Goal: Entertainment & Leisure: Browse casually

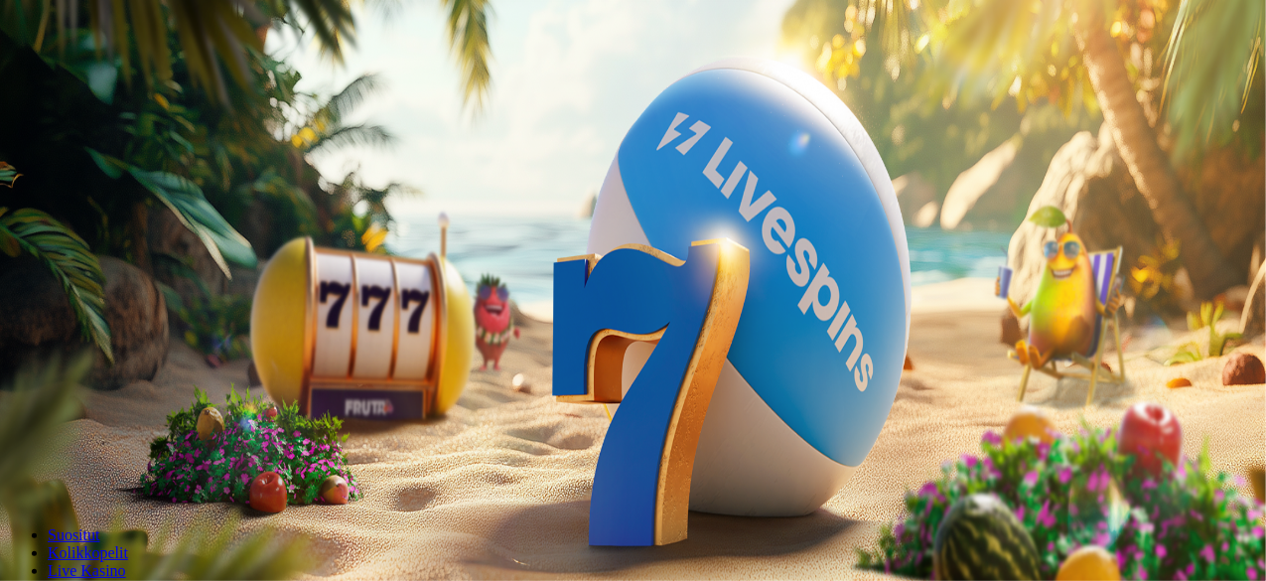
scroll to position [288, 0]
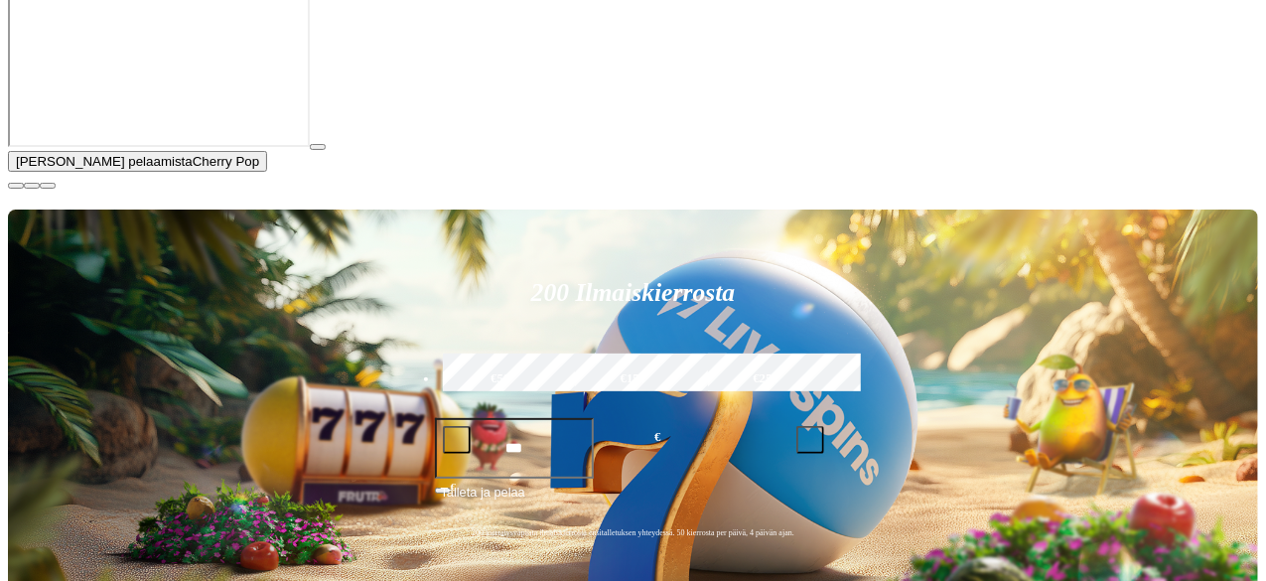
scroll to position [193, 0]
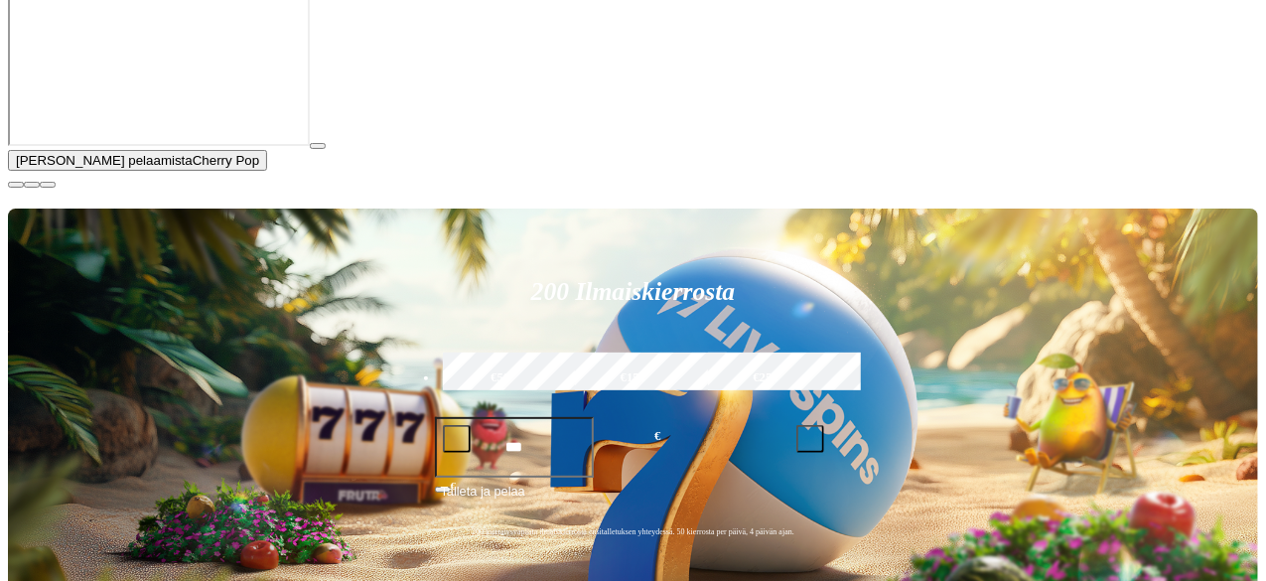
click at [16, 185] on span "close icon" at bounding box center [16, 185] width 0 height 0
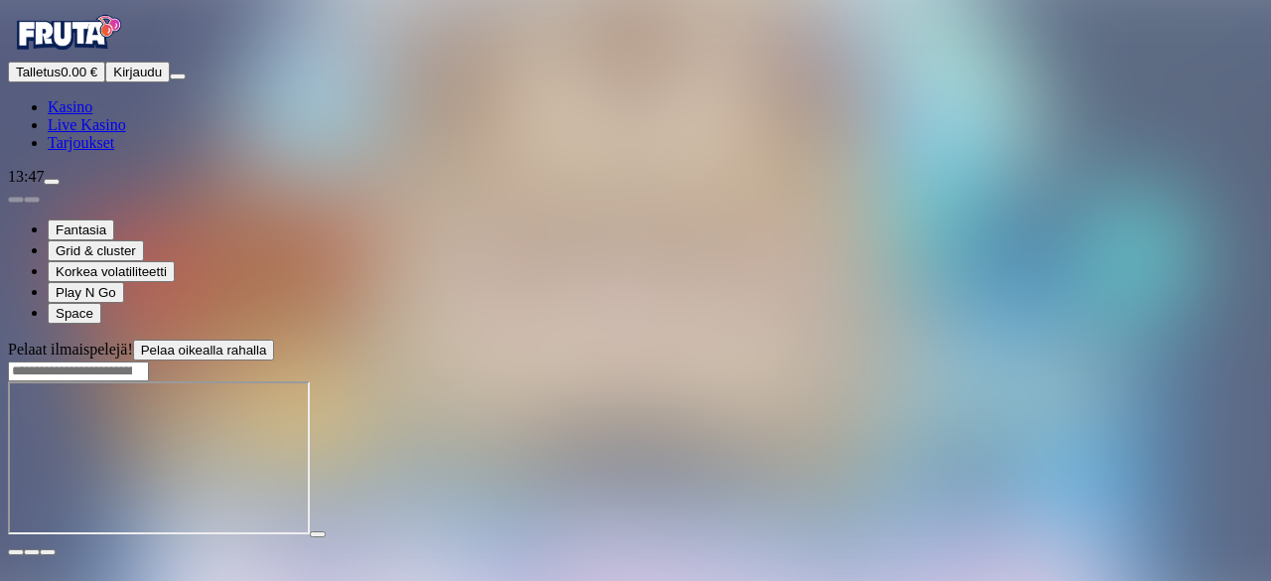
click at [56, 549] on button "button" at bounding box center [48, 552] width 16 height 6
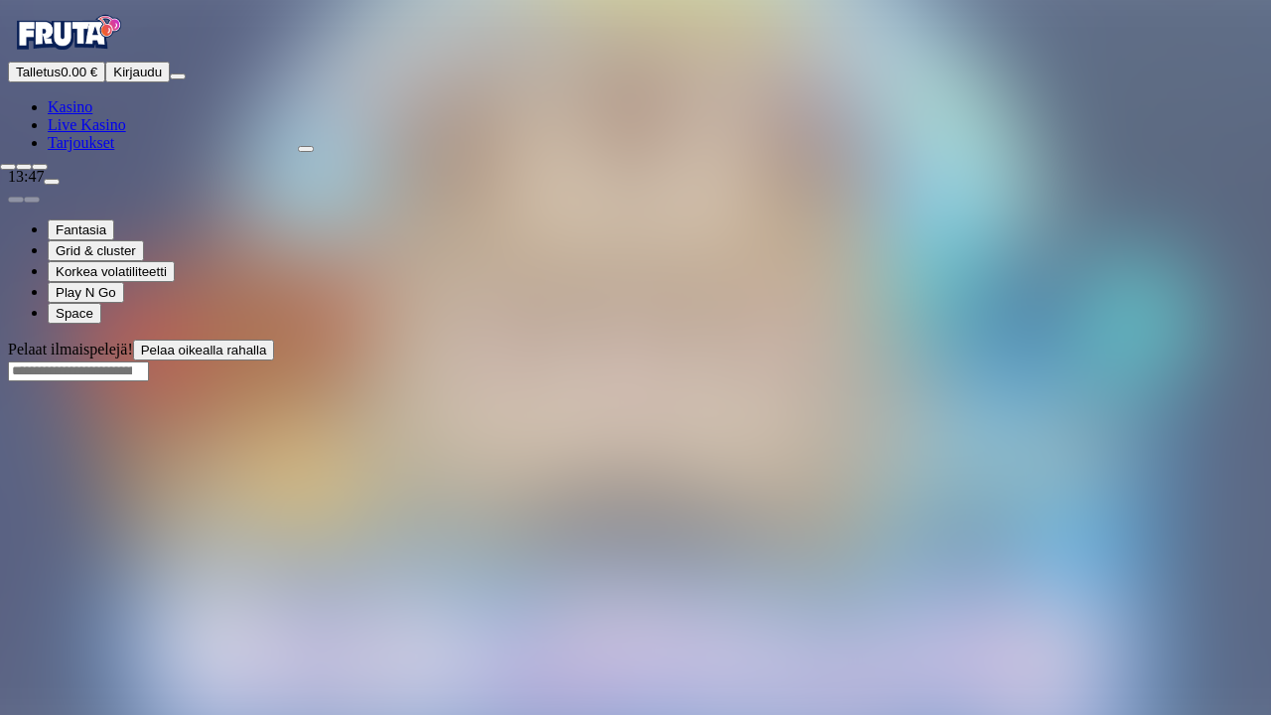
click at [40, 167] on span "fullscreen-exit icon" at bounding box center [40, 167] width 0 height 0
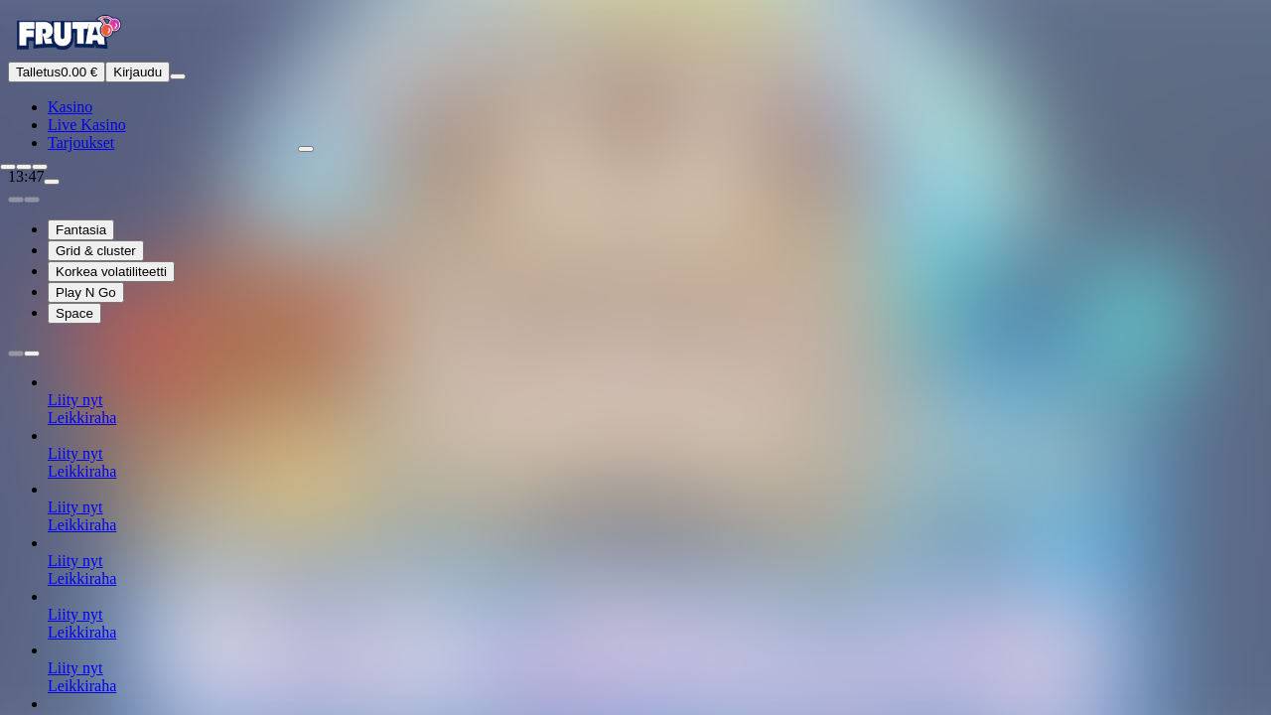
click at [40, 167] on span "fullscreen-exit icon" at bounding box center [40, 167] width 0 height 0
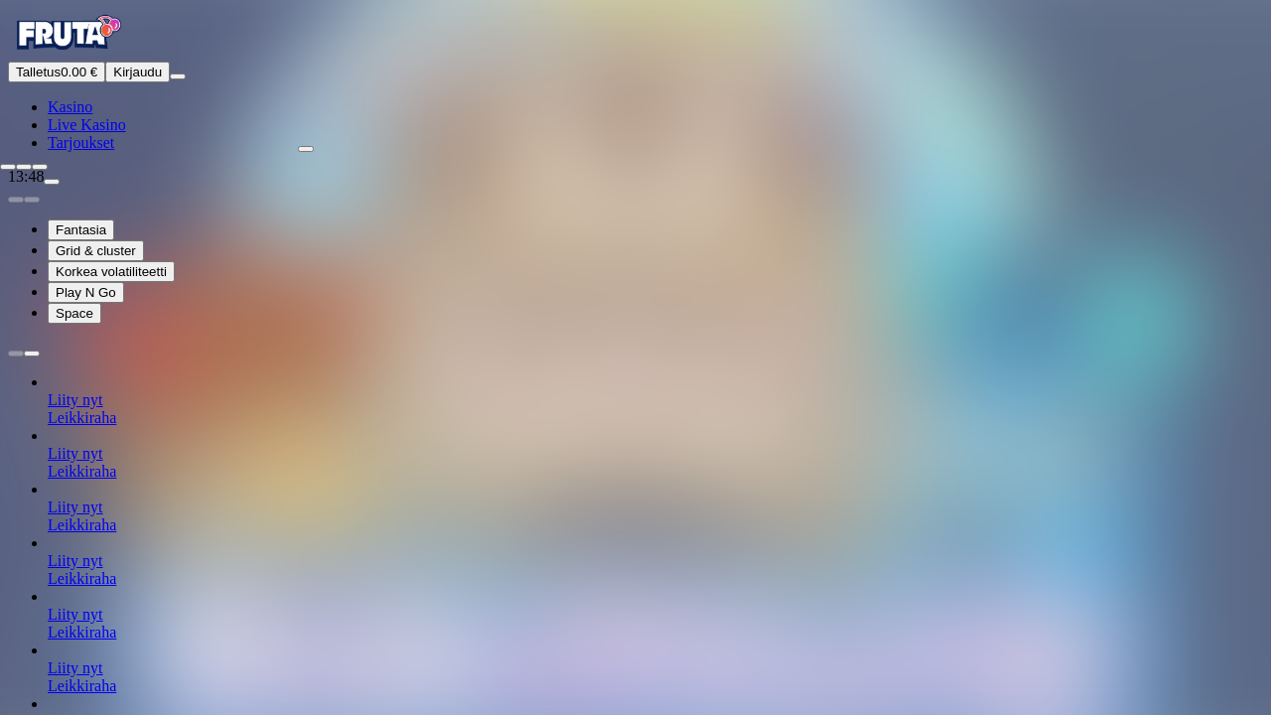
click at [40, 167] on span "fullscreen-exit icon" at bounding box center [40, 167] width 0 height 0
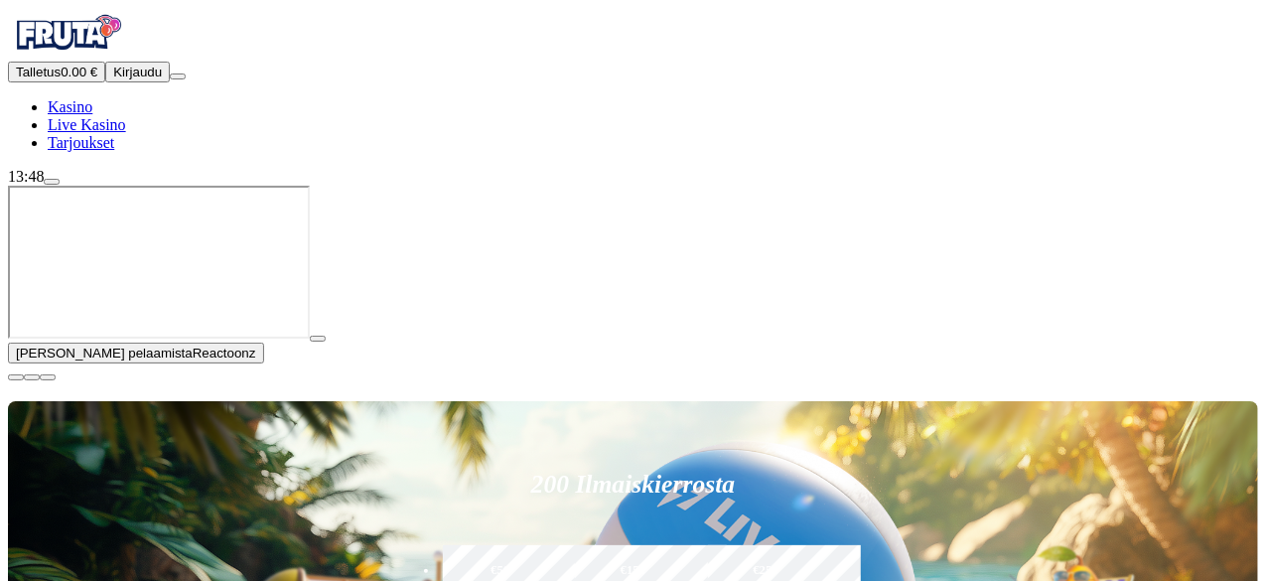
scroll to position [46, 0]
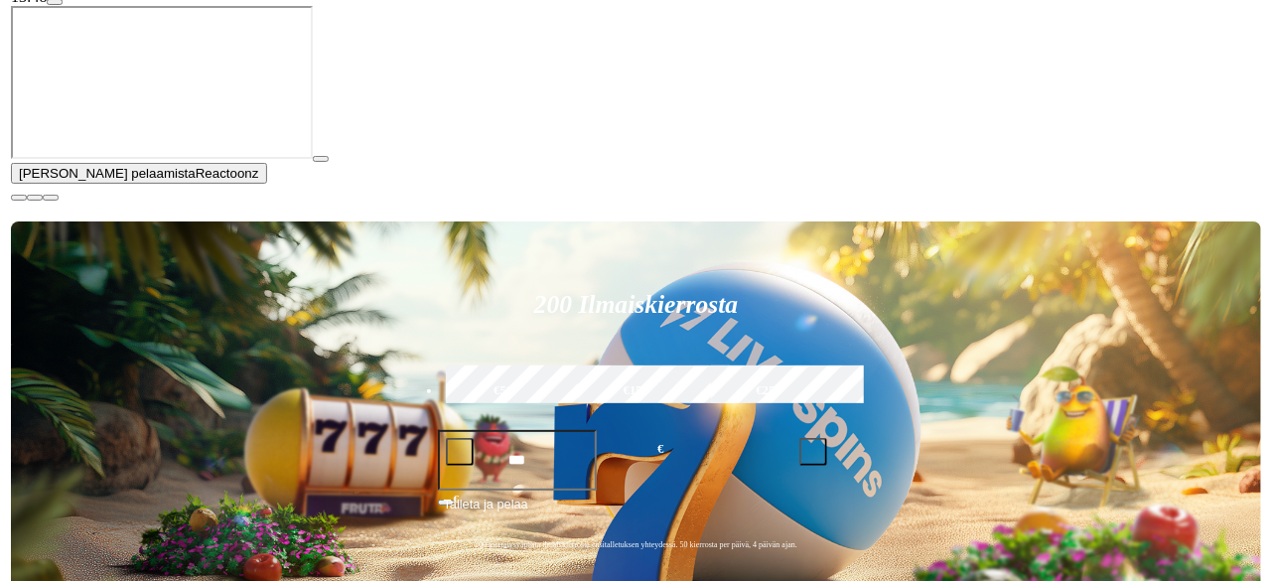
scroll to position [181, 0]
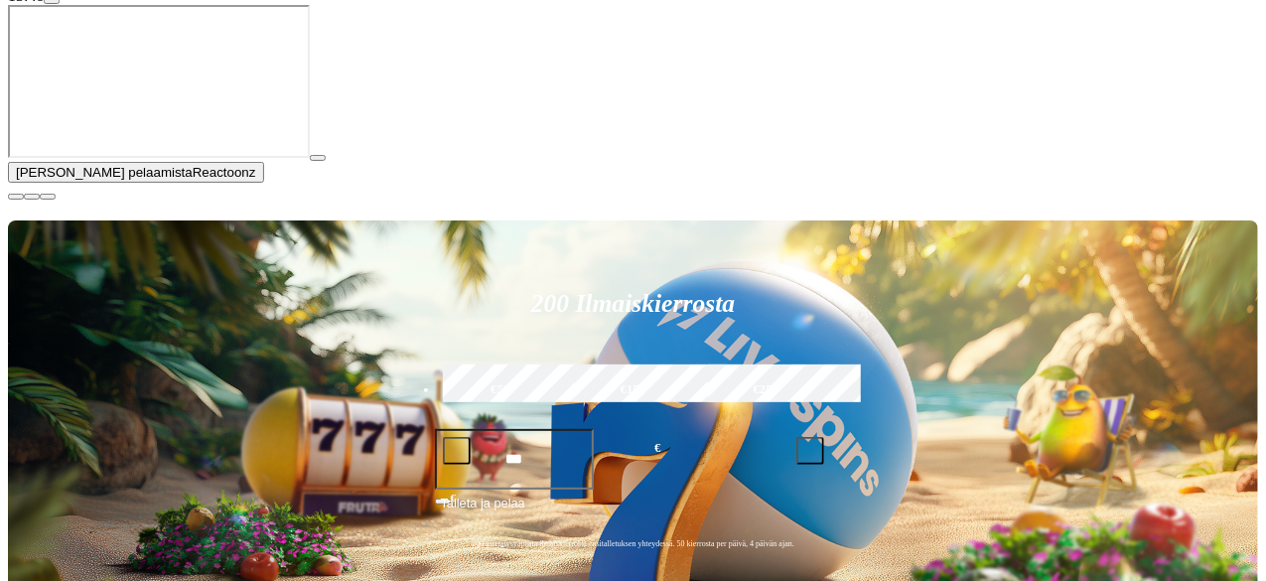
type input "*****"
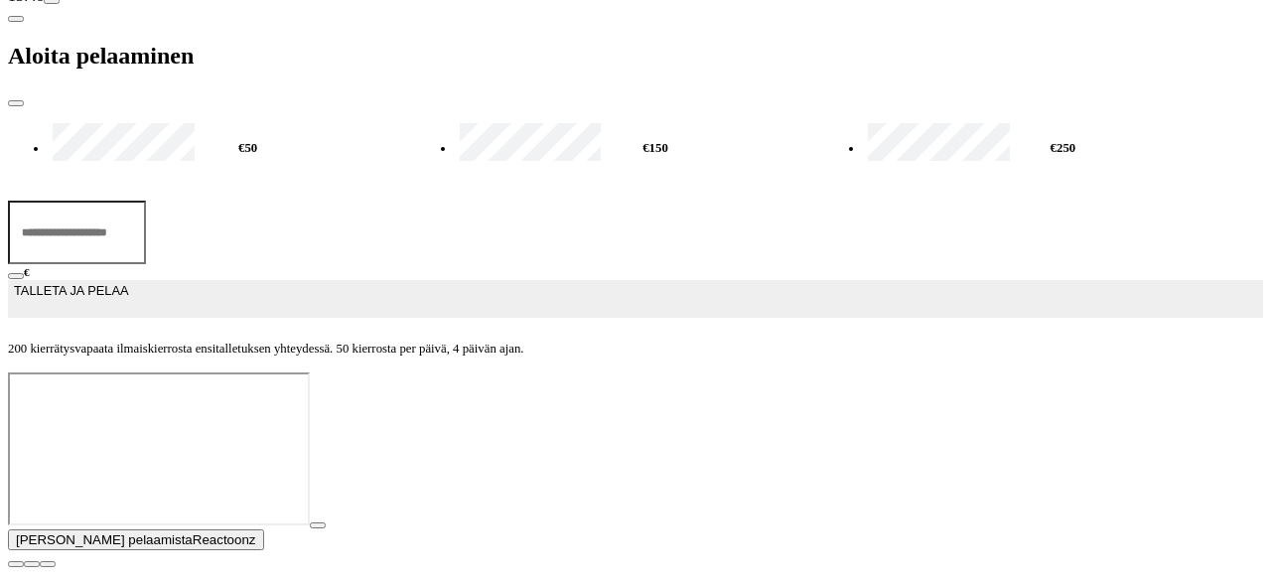
click at [16, 103] on span "close icon" at bounding box center [16, 103] width 0 height 0
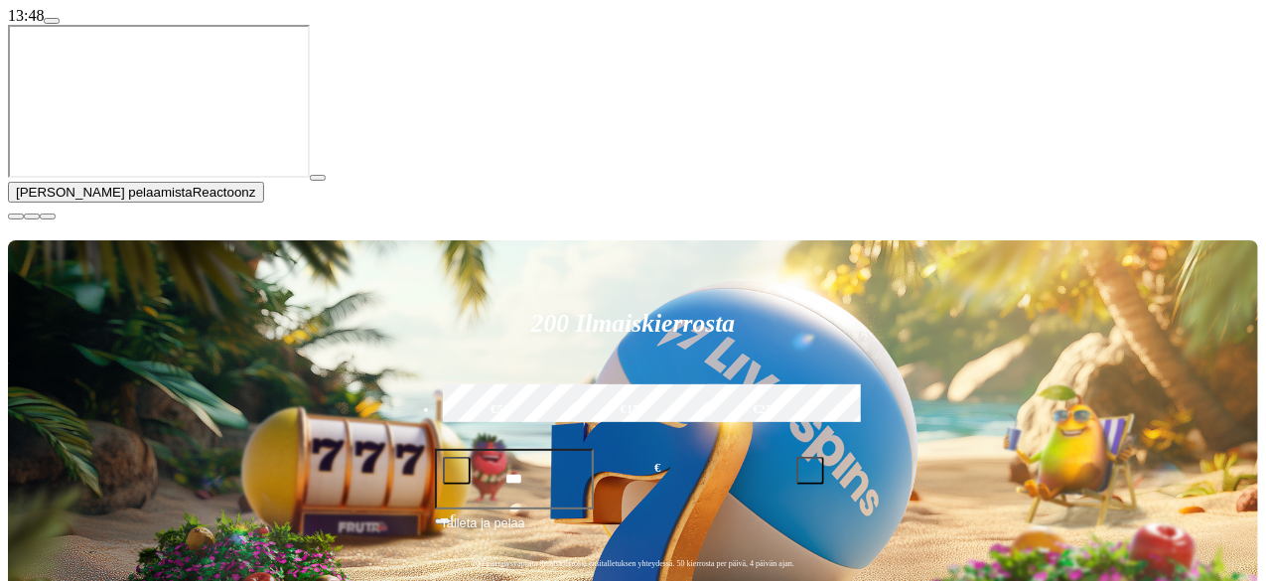
scroll to position [168, 0]
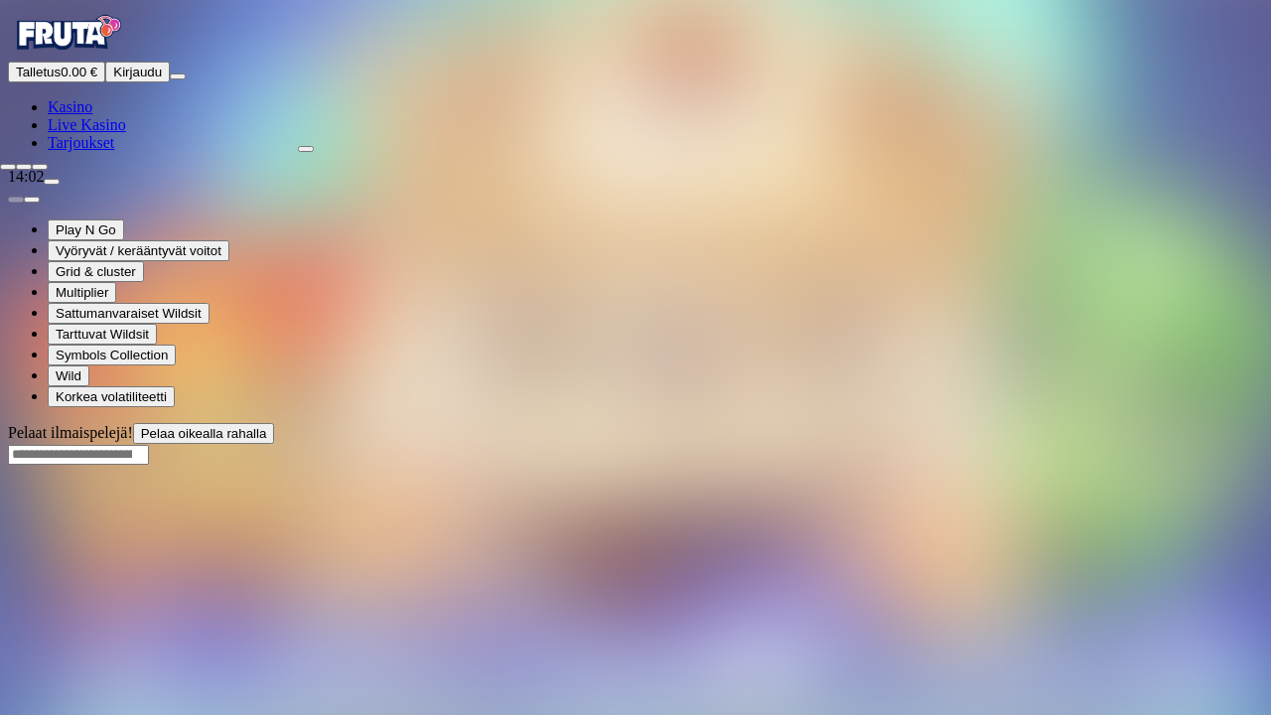
click at [8, 167] on span "close icon" at bounding box center [8, 167] width 0 height 0
click at [1235, 6] on div at bounding box center [635, 357] width 1271 height 715
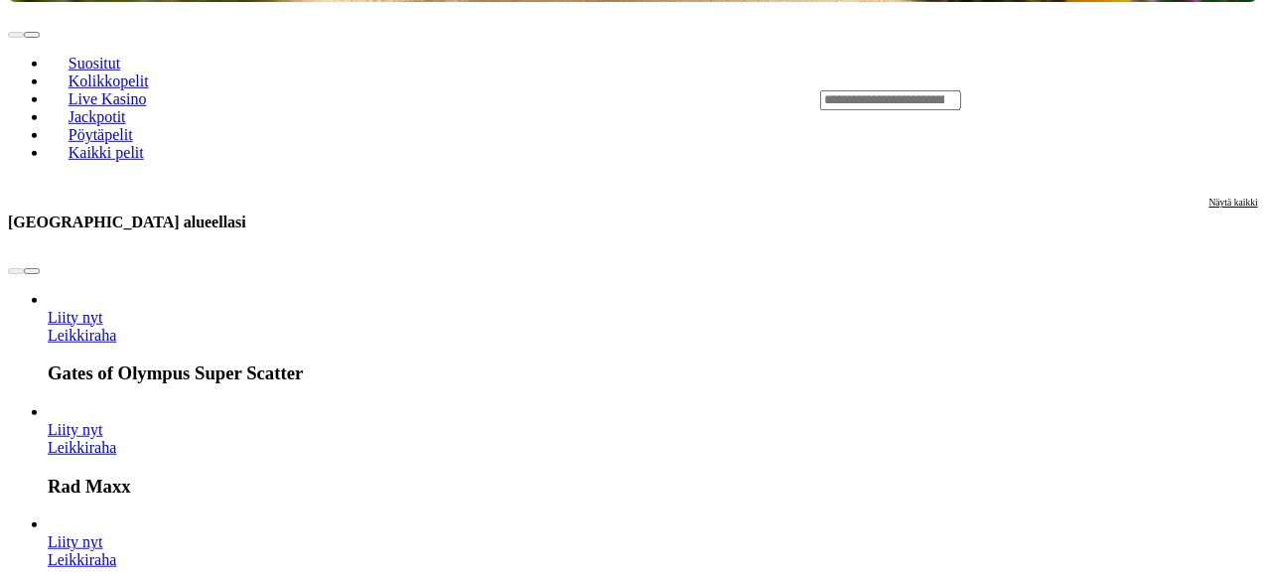
scroll to position [738, 0]
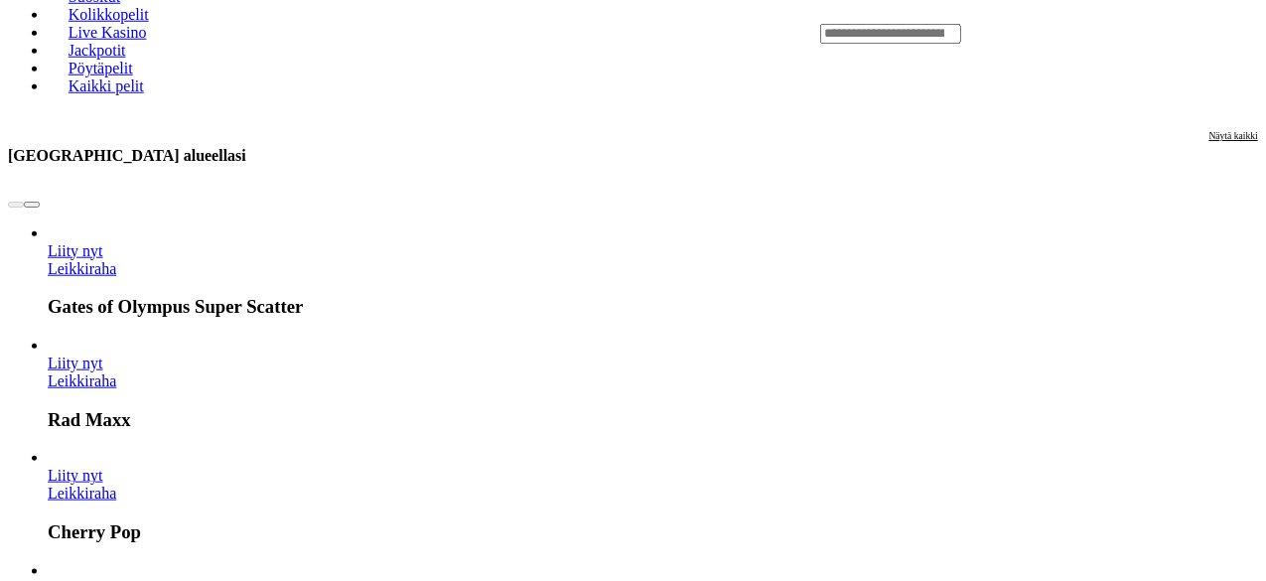
scroll to position [876, 0]
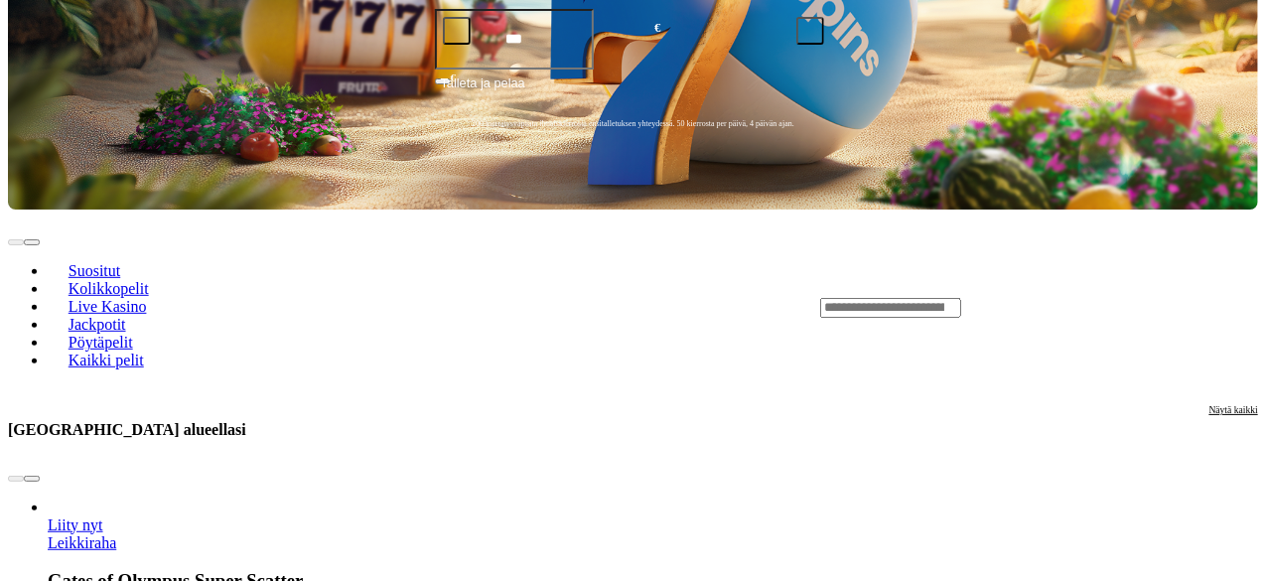
scroll to position [407, 0]
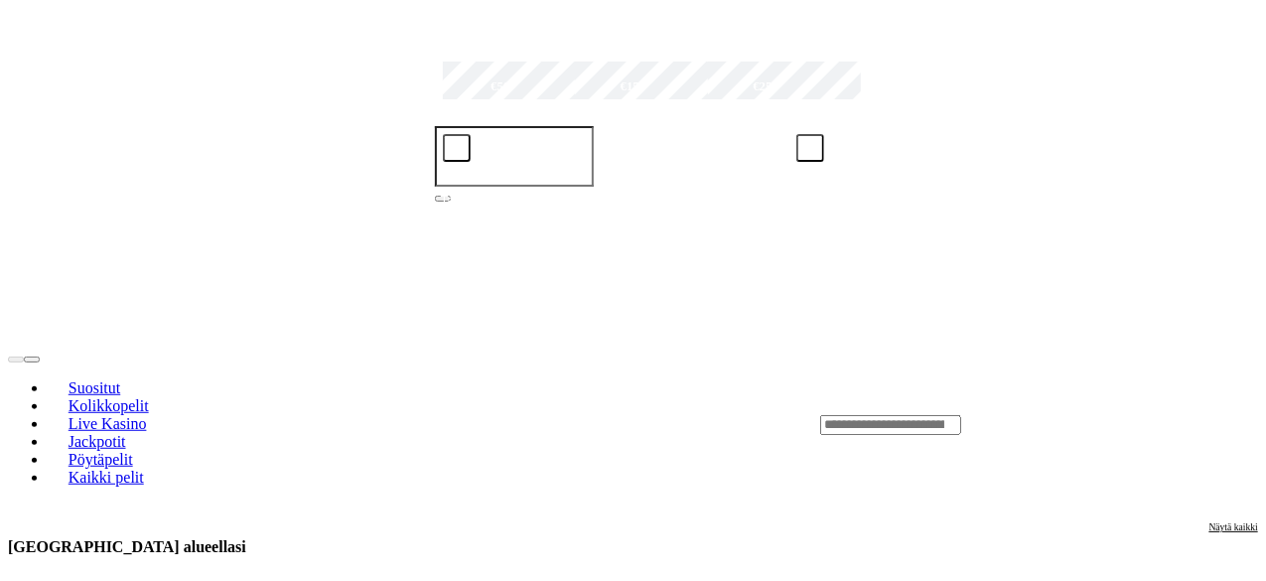
scroll to position [488, 0]
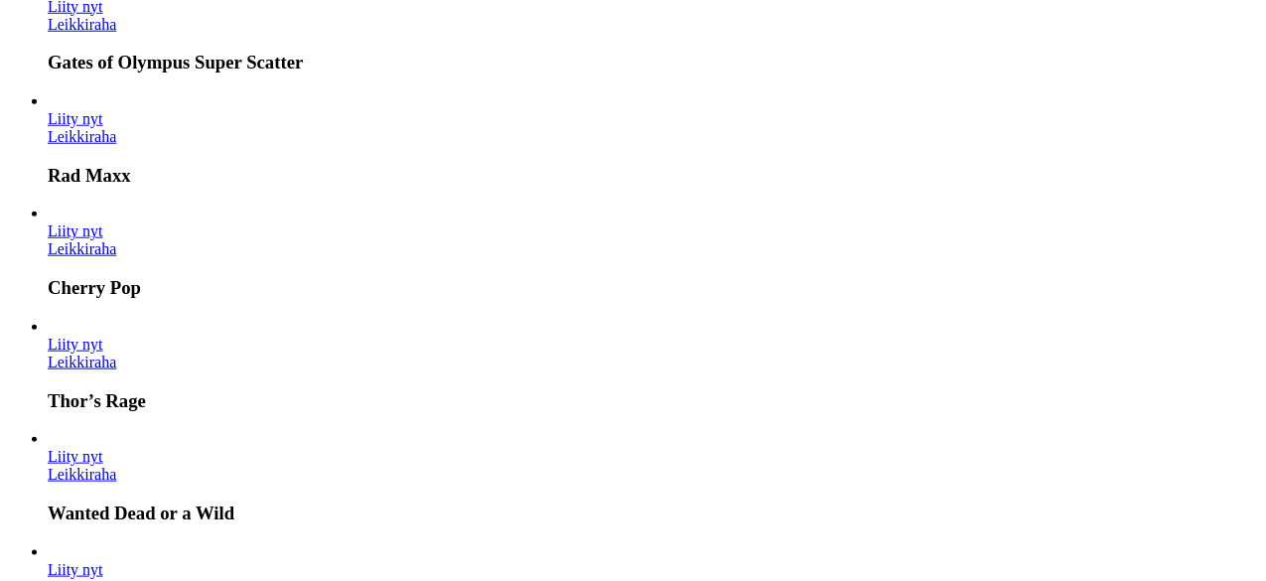
scroll to position [924, 0]
